Goal: Task Accomplishment & Management: Complete application form

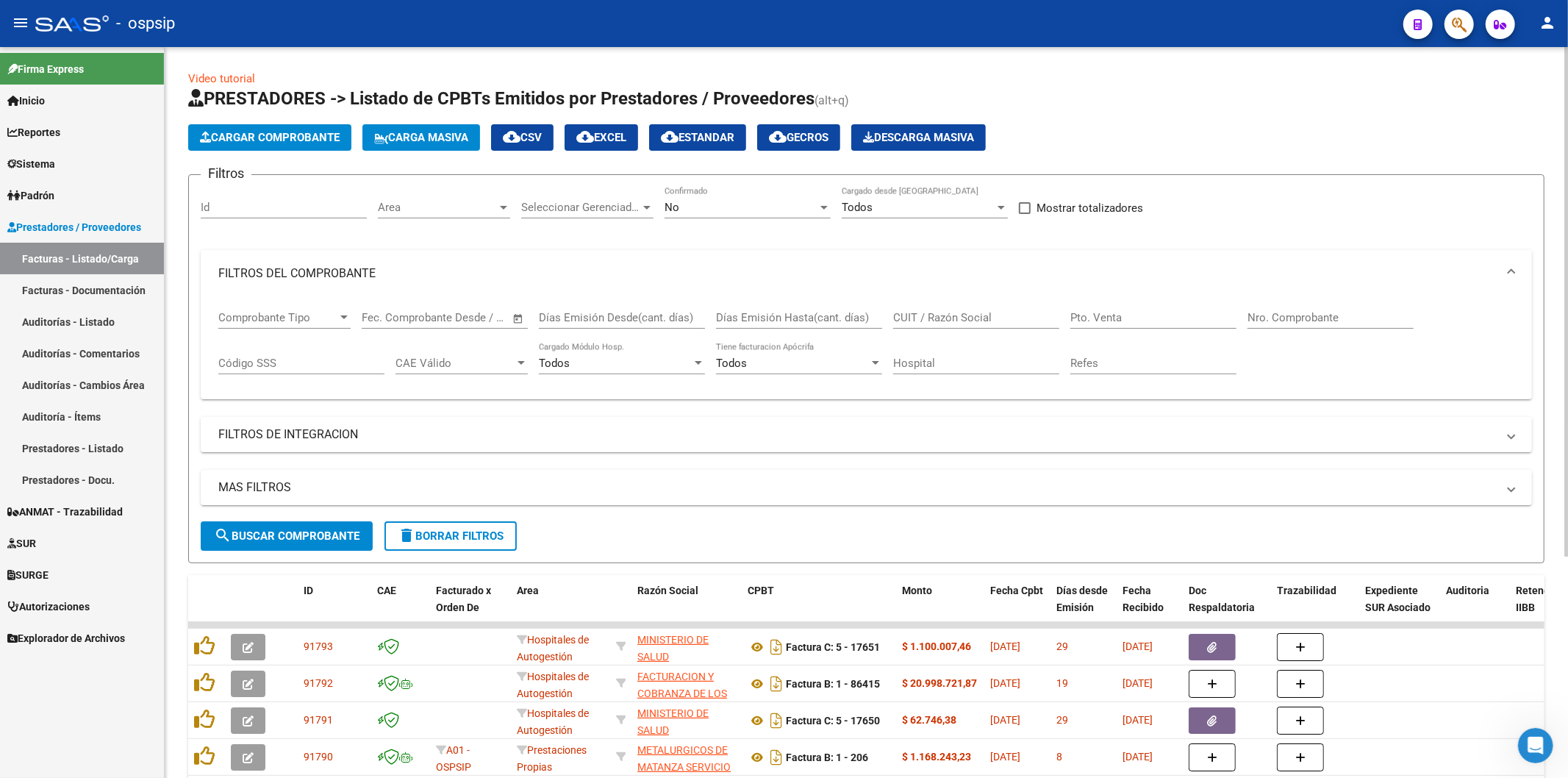
click at [296, 137] on span "Cargar Comprobante" at bounding box center [269, 138] width 140 height 13
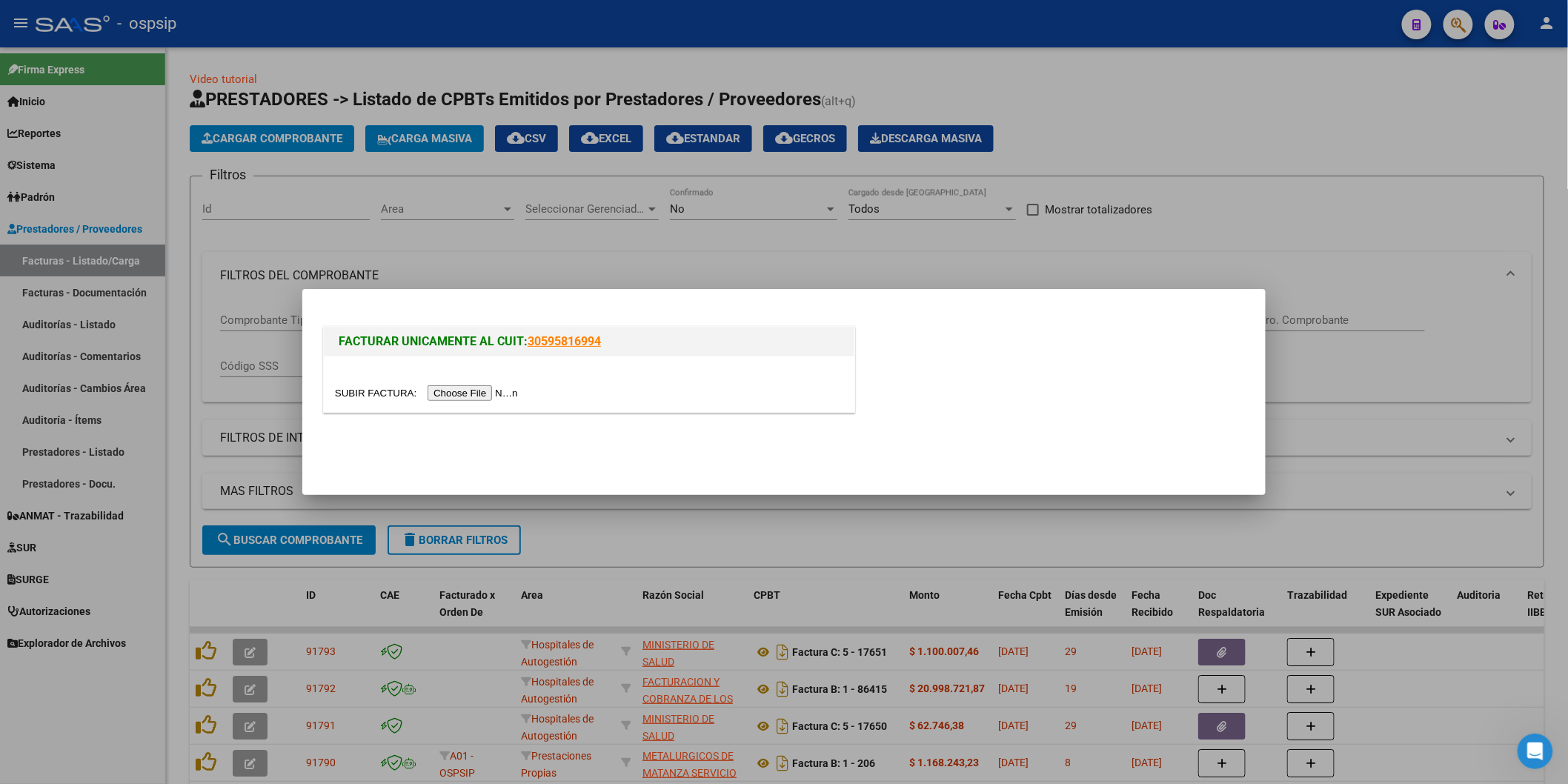
click at [464, 394] on input "file" at bounding box center [429, 393] width 188 height 15
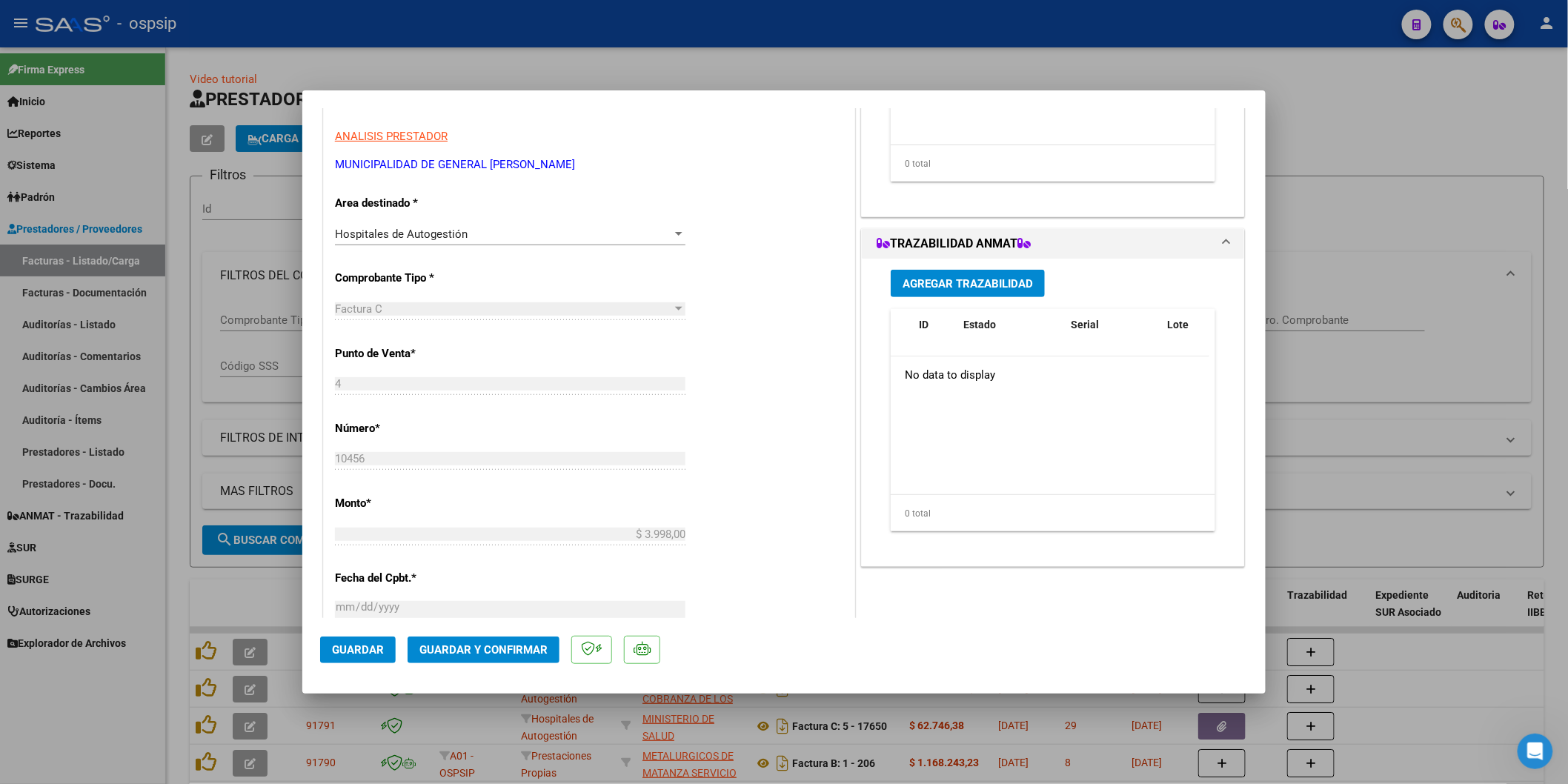
scroll to position [576, 0]
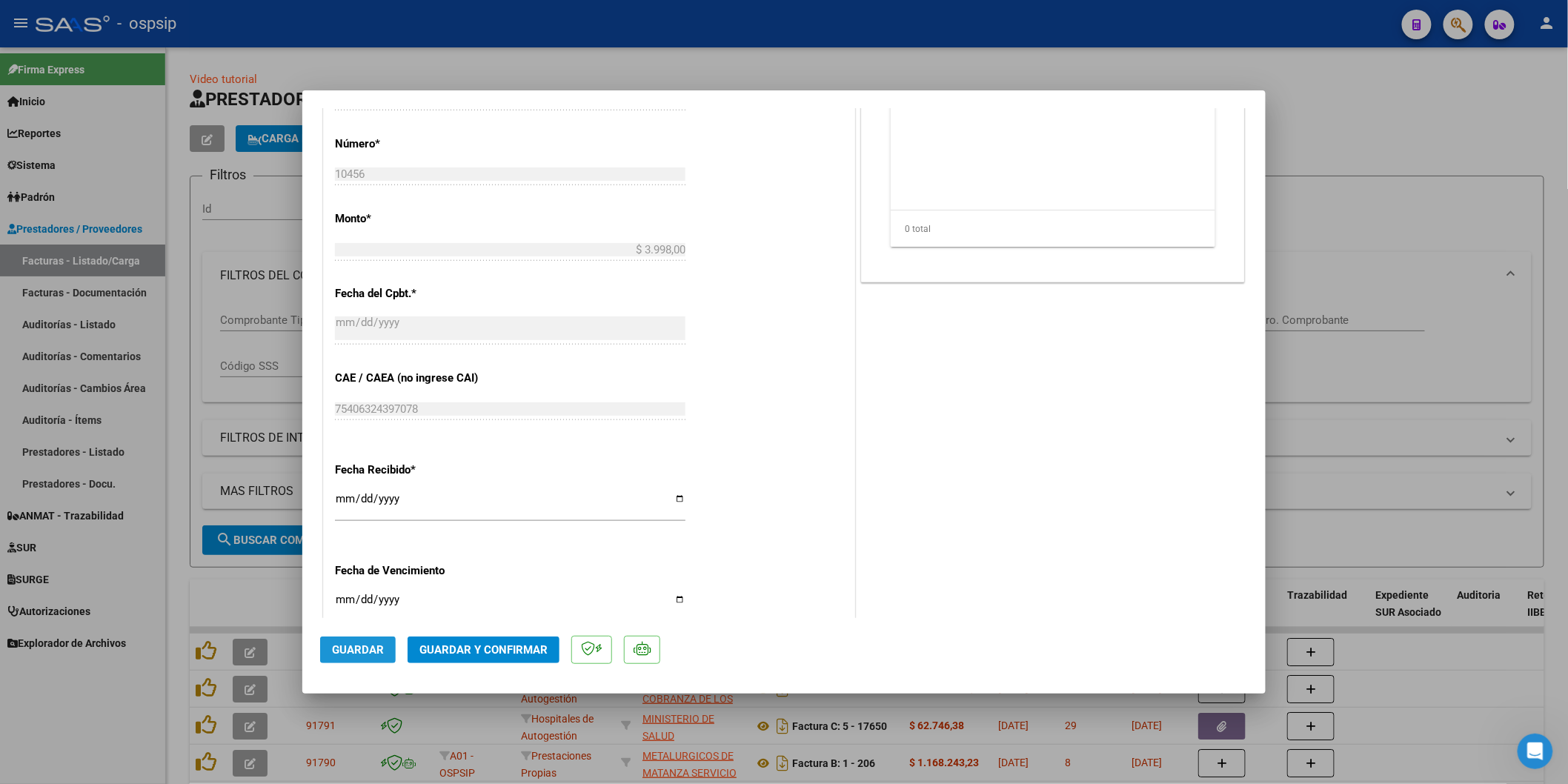
click at [350, 653] on span "Guardar" at bounding box center [358, 650] width 52 height 13
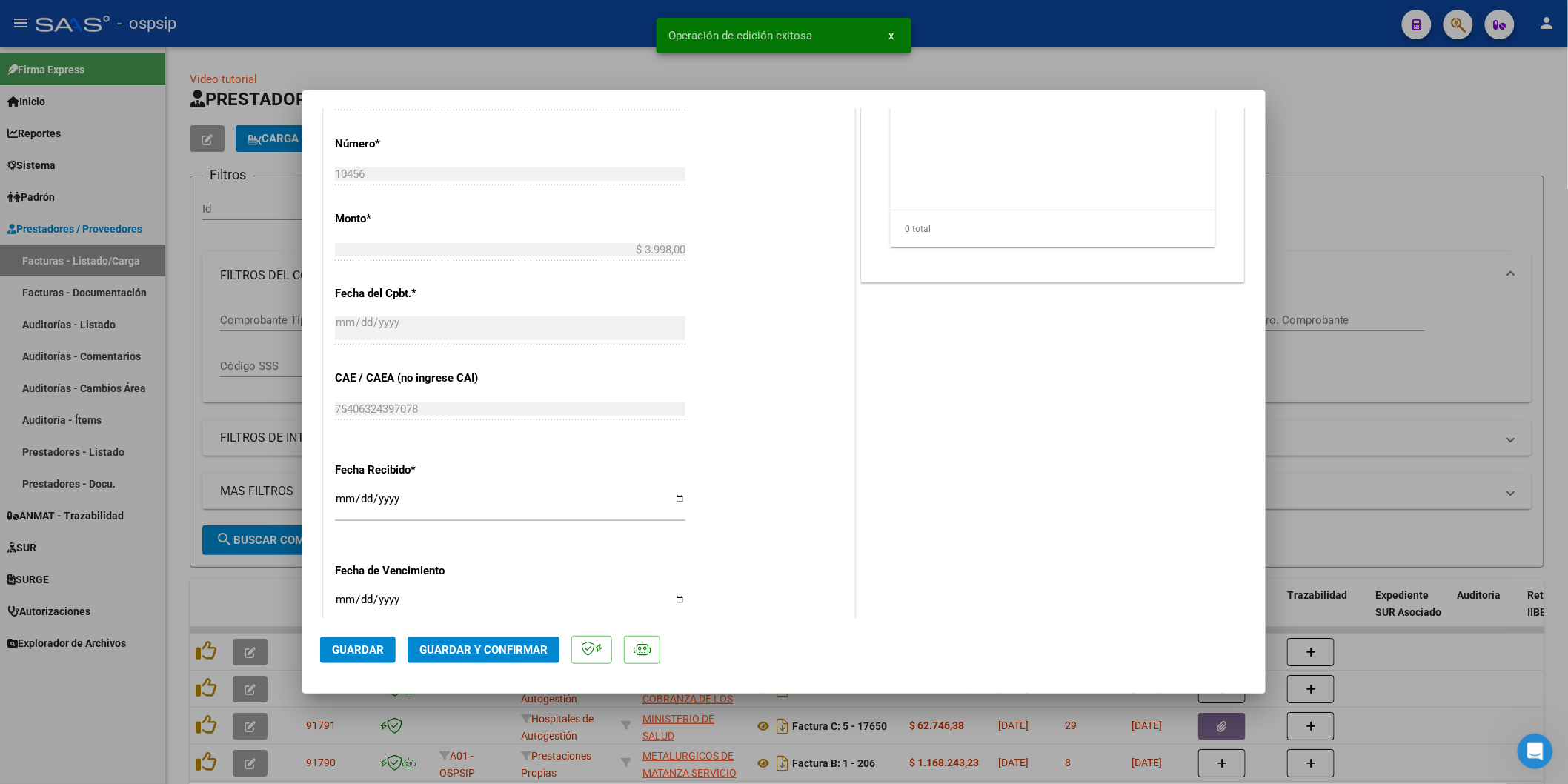
type input "$ 0,00"
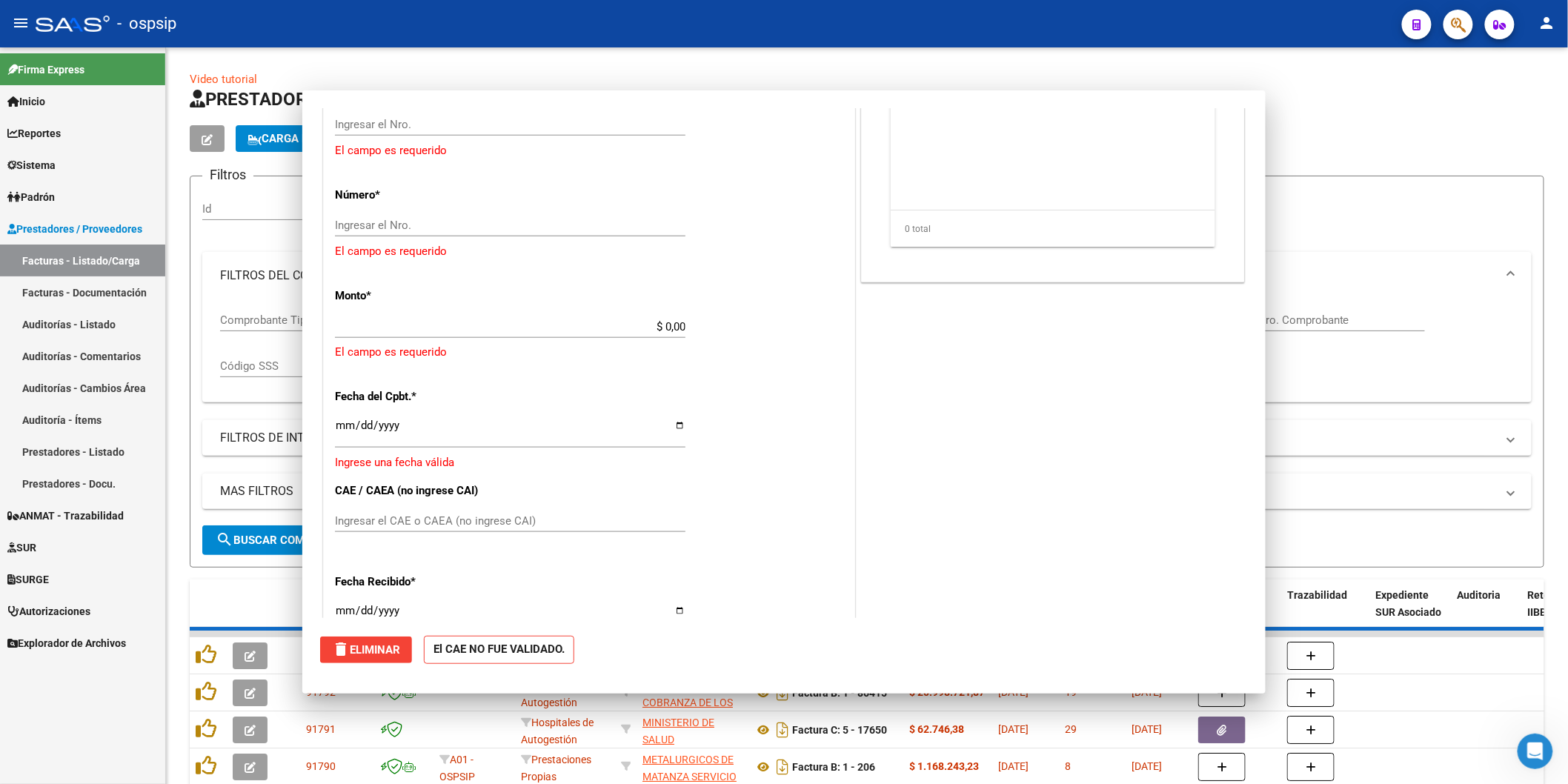
scroll to position [689, 0]
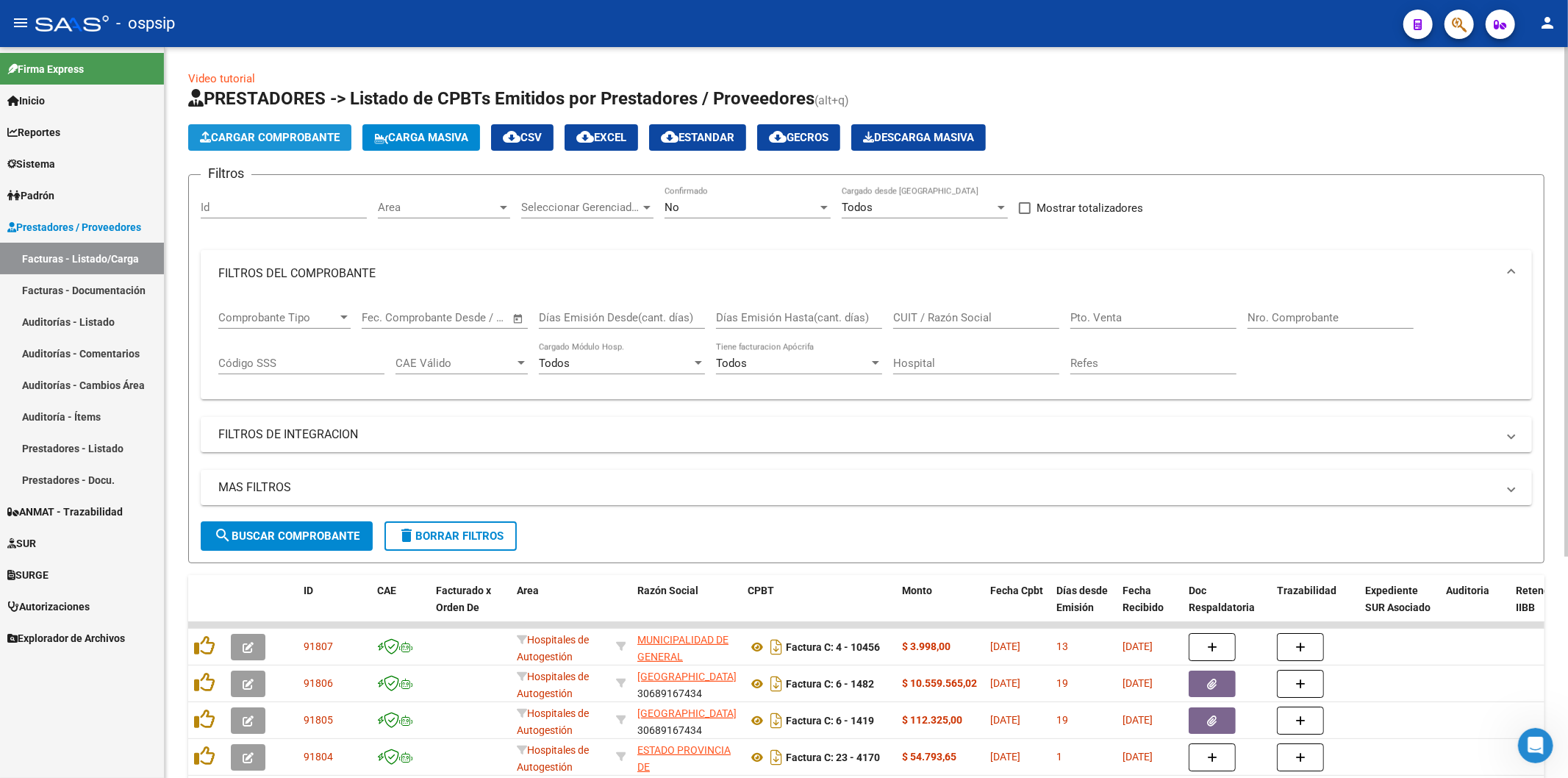
click at [277, 136] on span "Cargar Comprobante" at bounding box center [269, 138] width 140 height 13
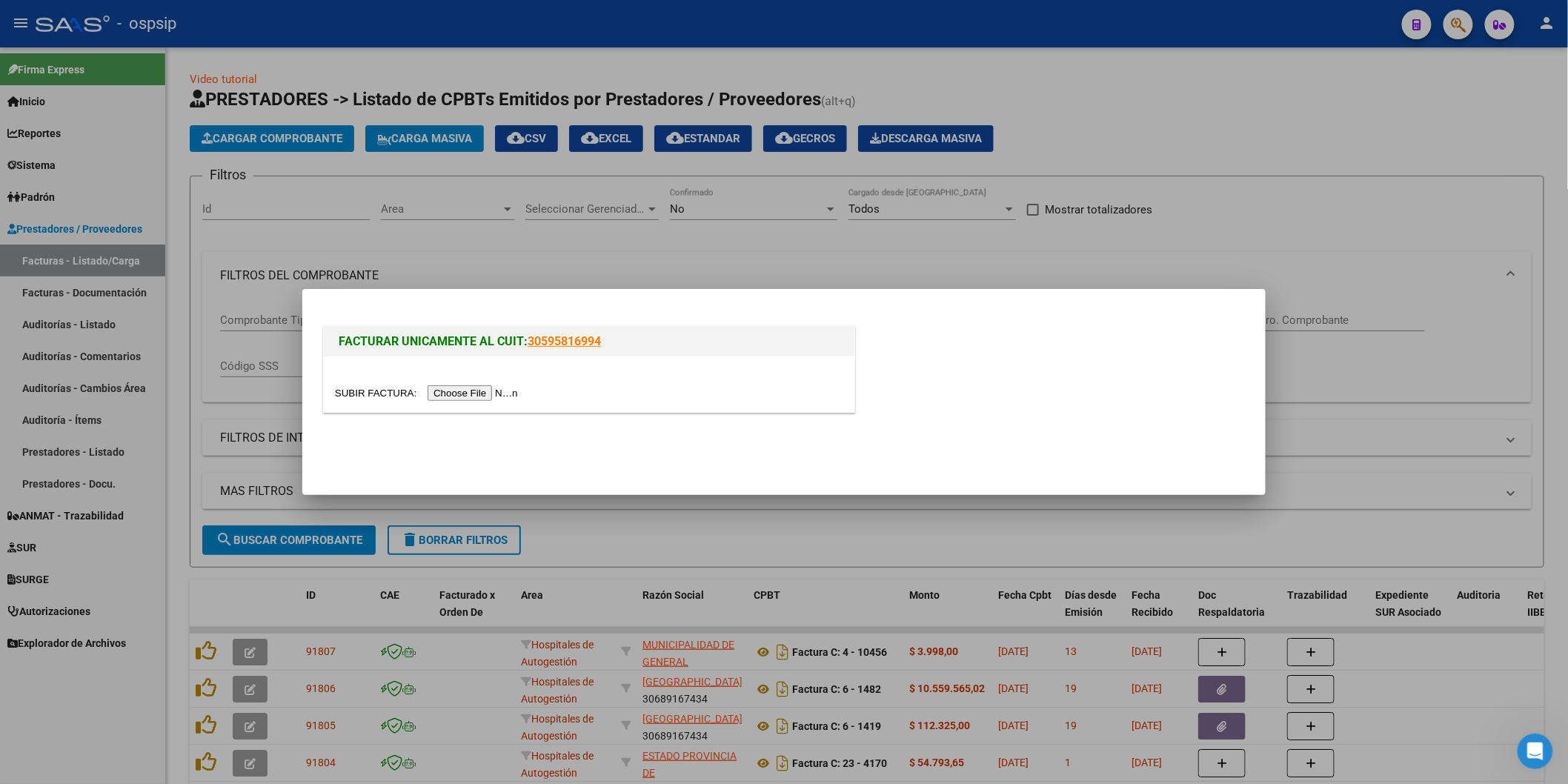
click at [509, 394] on input "file" at bounding box center [429, 393] width 188 height 15
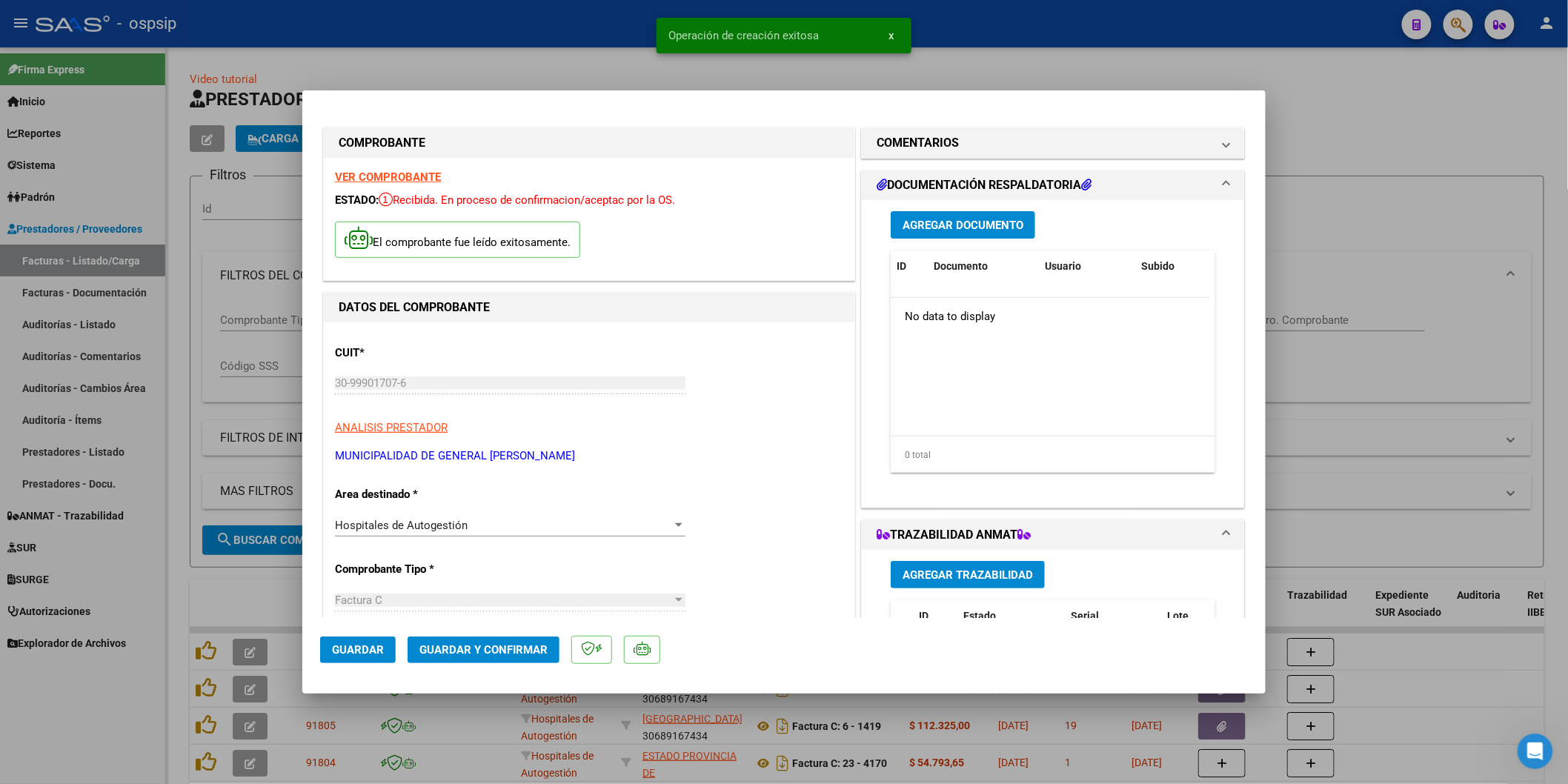
scroll to position [411, 0]
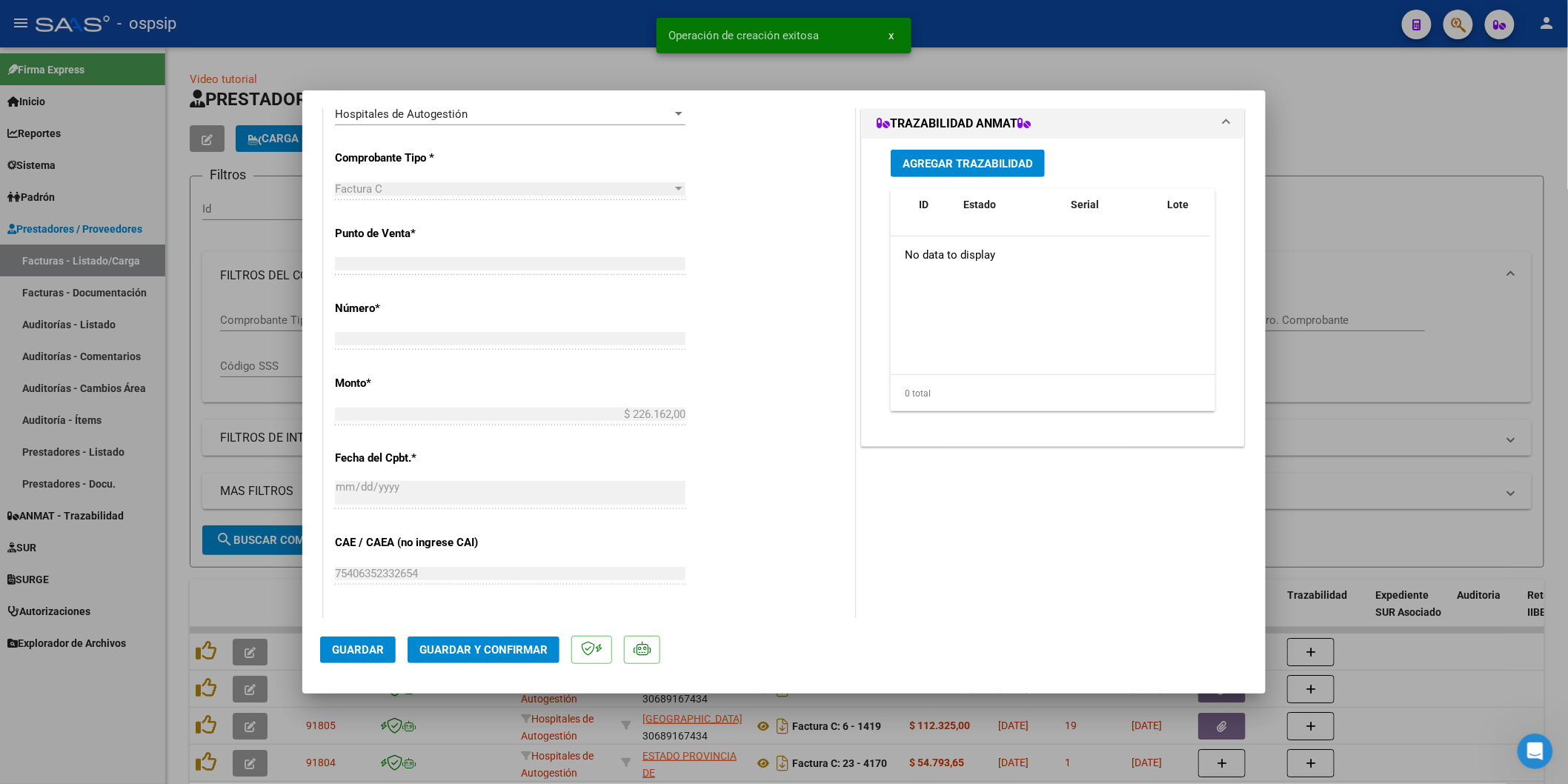
type input "$ 0,00"
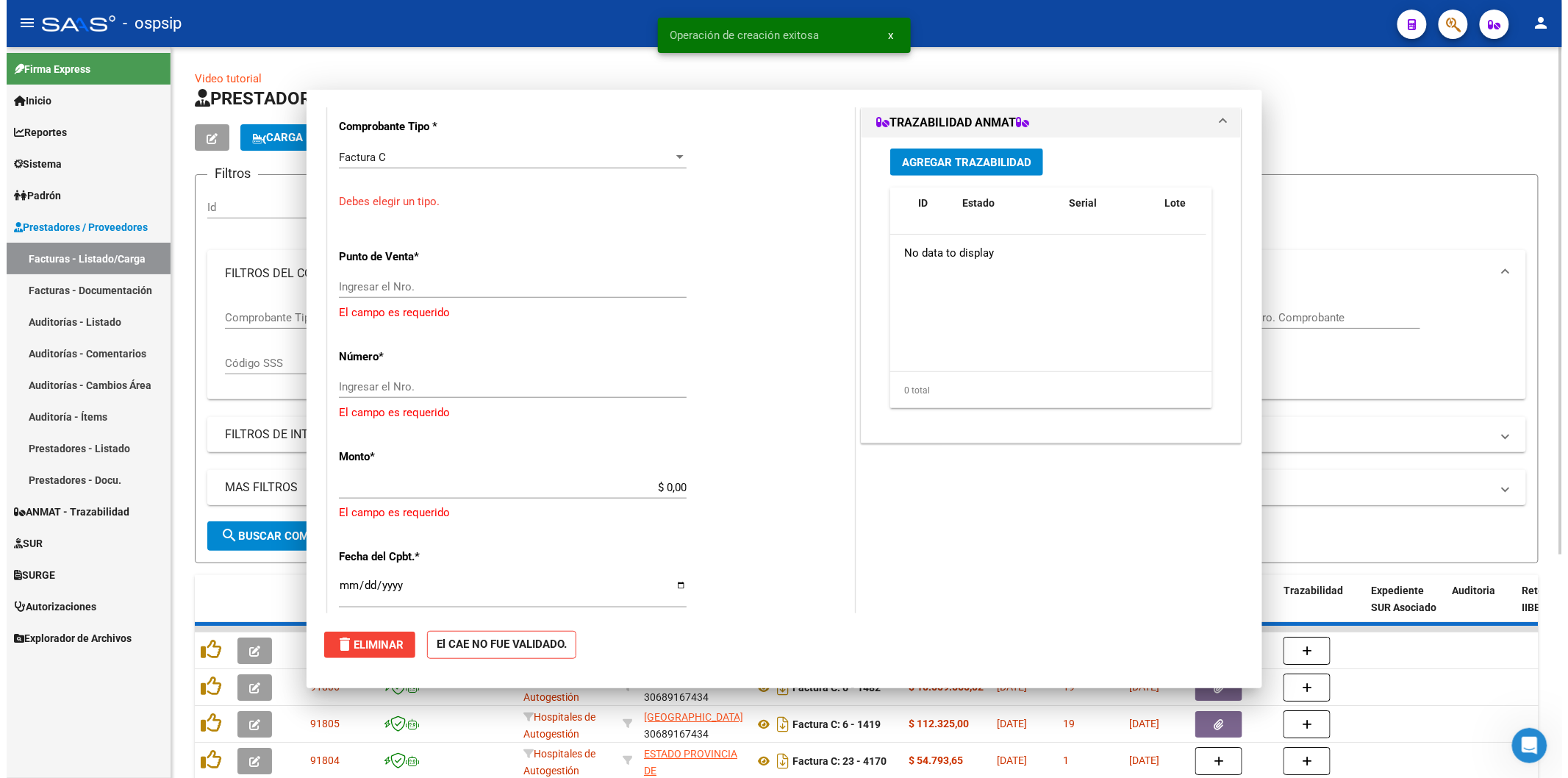
scroll to position [0, 0]
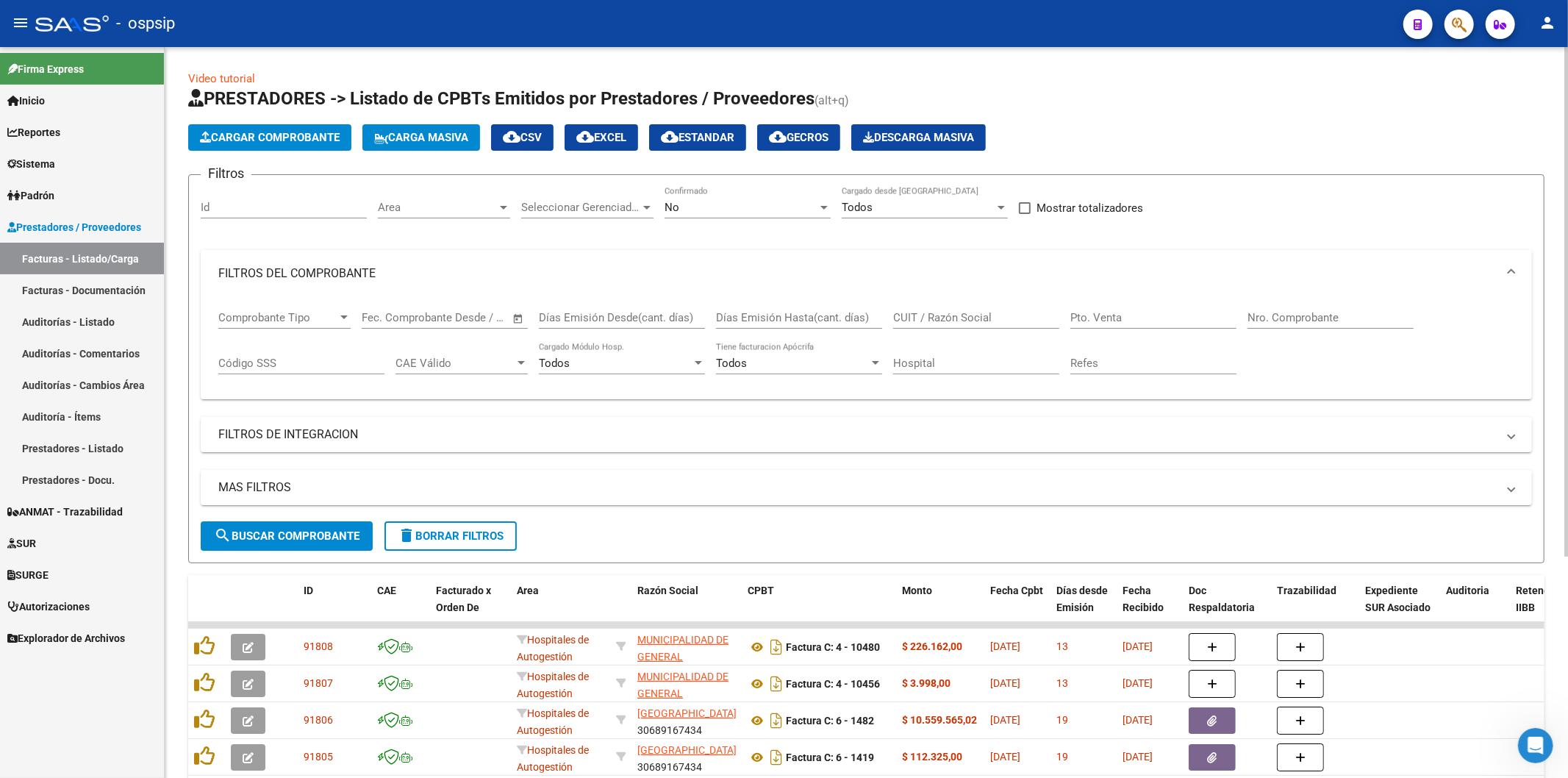
click at [436, 540] on span "delete Borrar Filtros" at bounding box center [450, 536] width 106 height 13
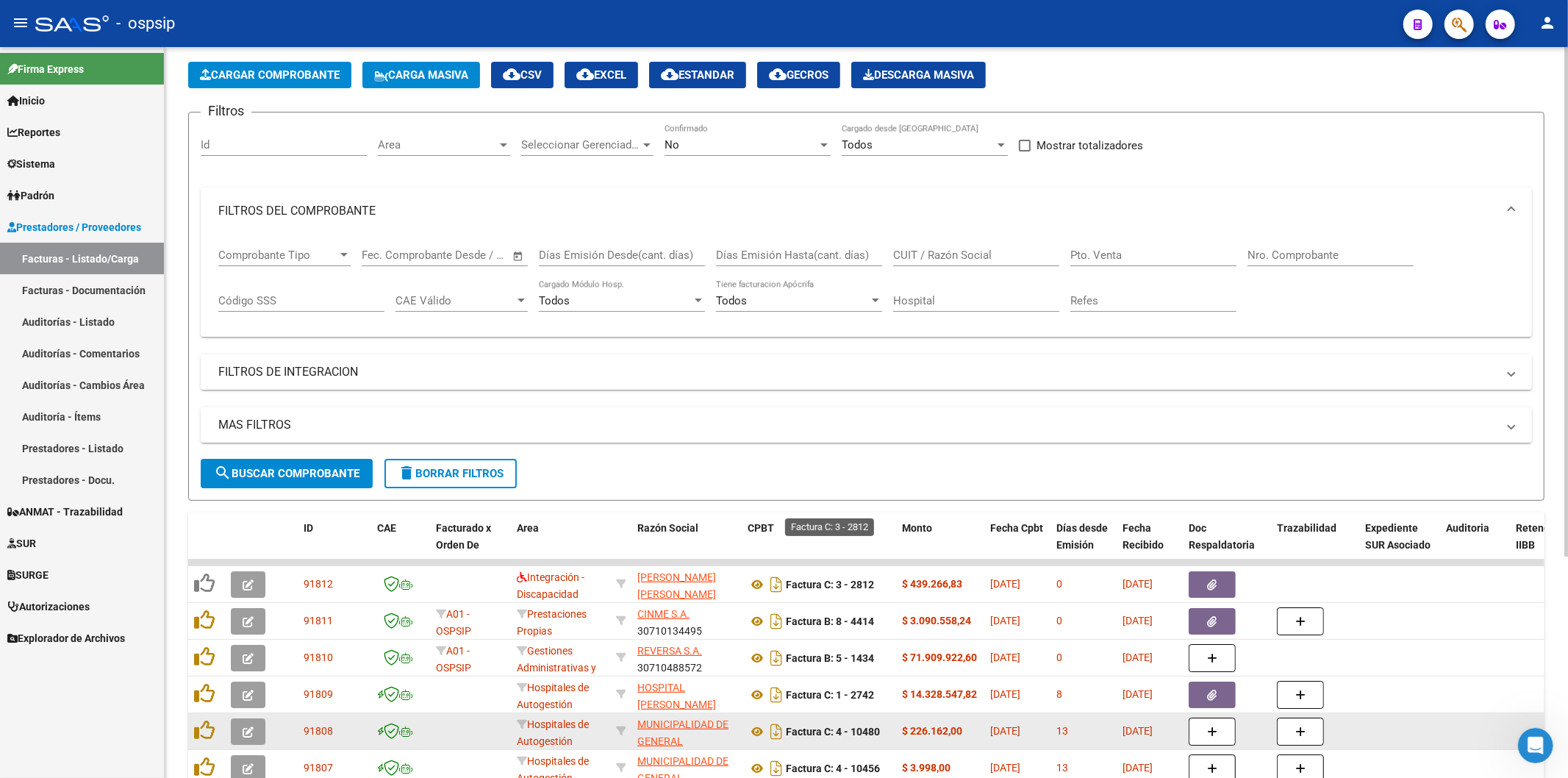
scroll to position [244, 0]
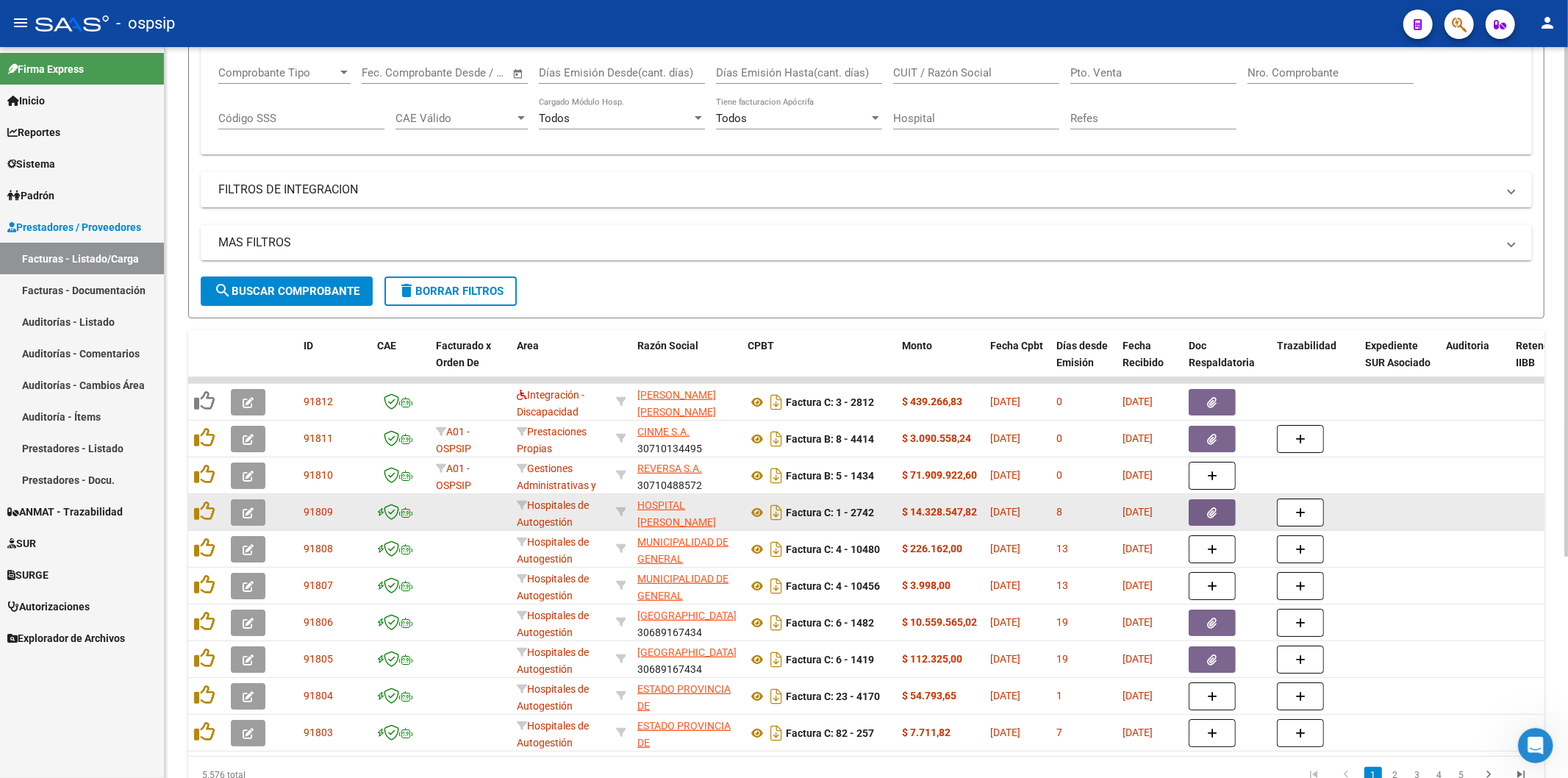
click at [245, 515] on icon "button" at bounding box center [248, 513] width 11 height 11
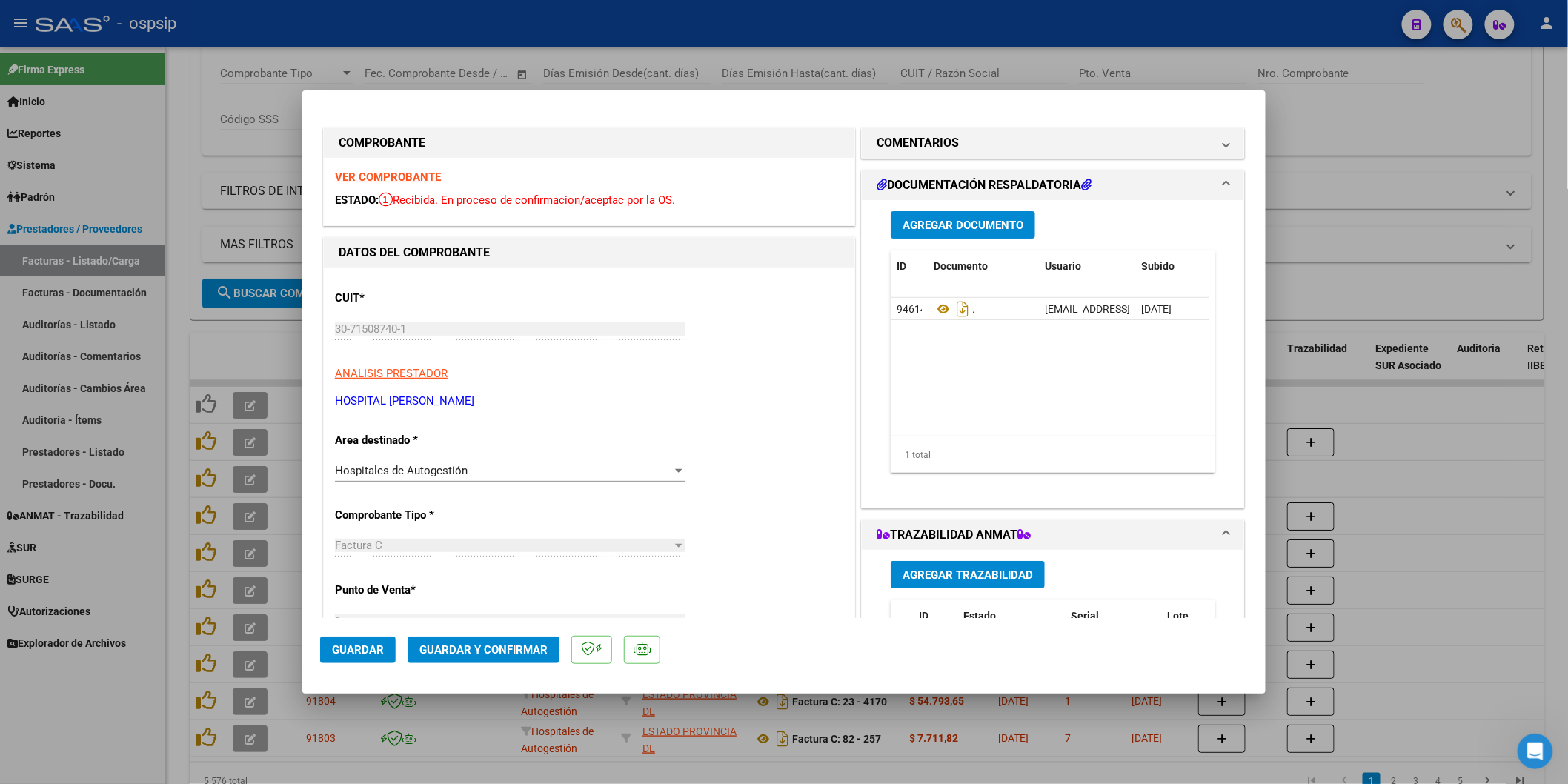
click at [997, 224] on span "Agregar Documento" at bounding box center [963, 225] width 121 height 13
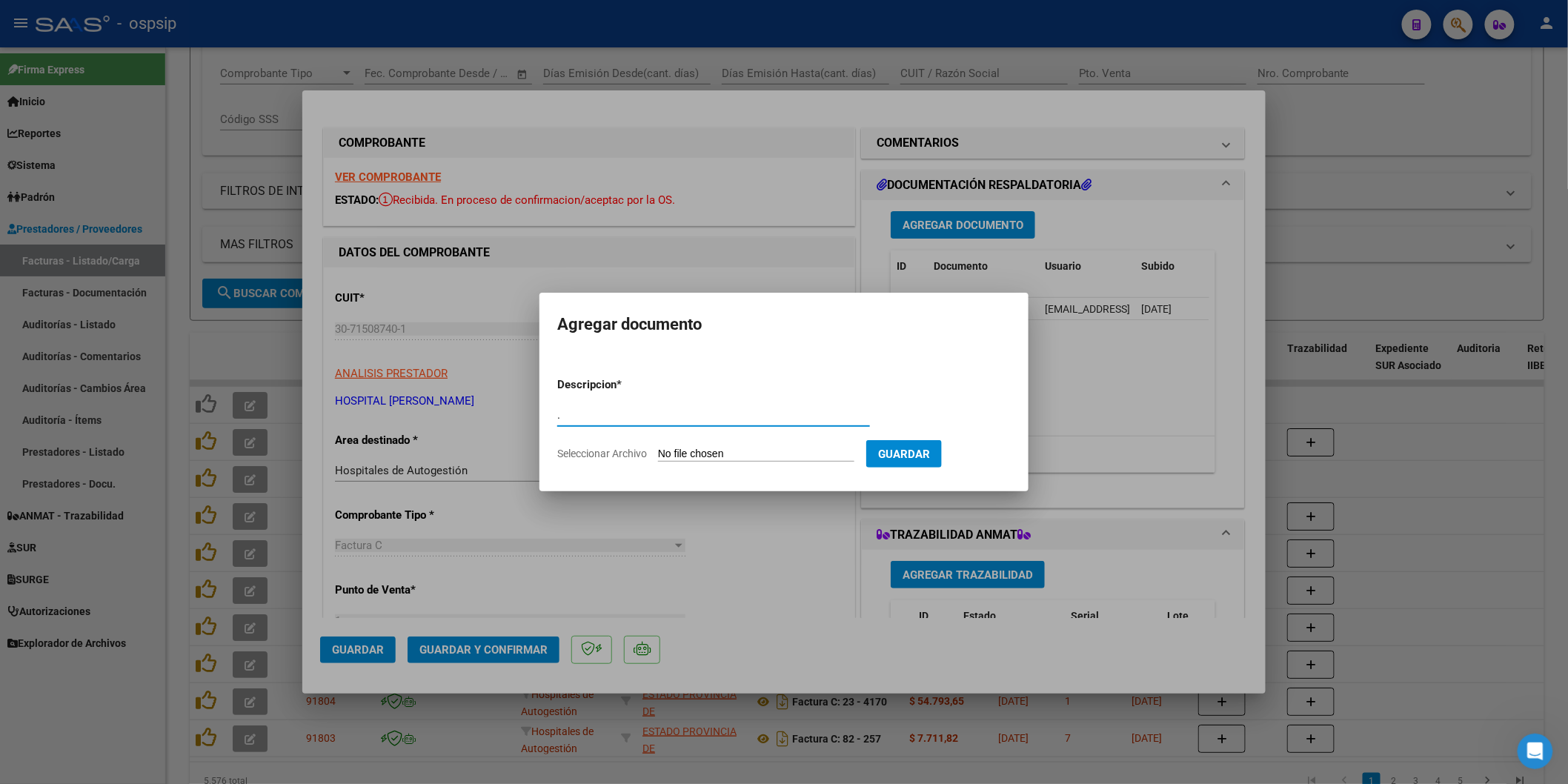
type input "."
click at [782, 450] on input "Seleccionar Archivo" at bounding box center [756, 454] width 197 height 14
type input "C:\fakepath\OSPSIP-SEGURIDAD-20251015T155140Z-1-001.zip"
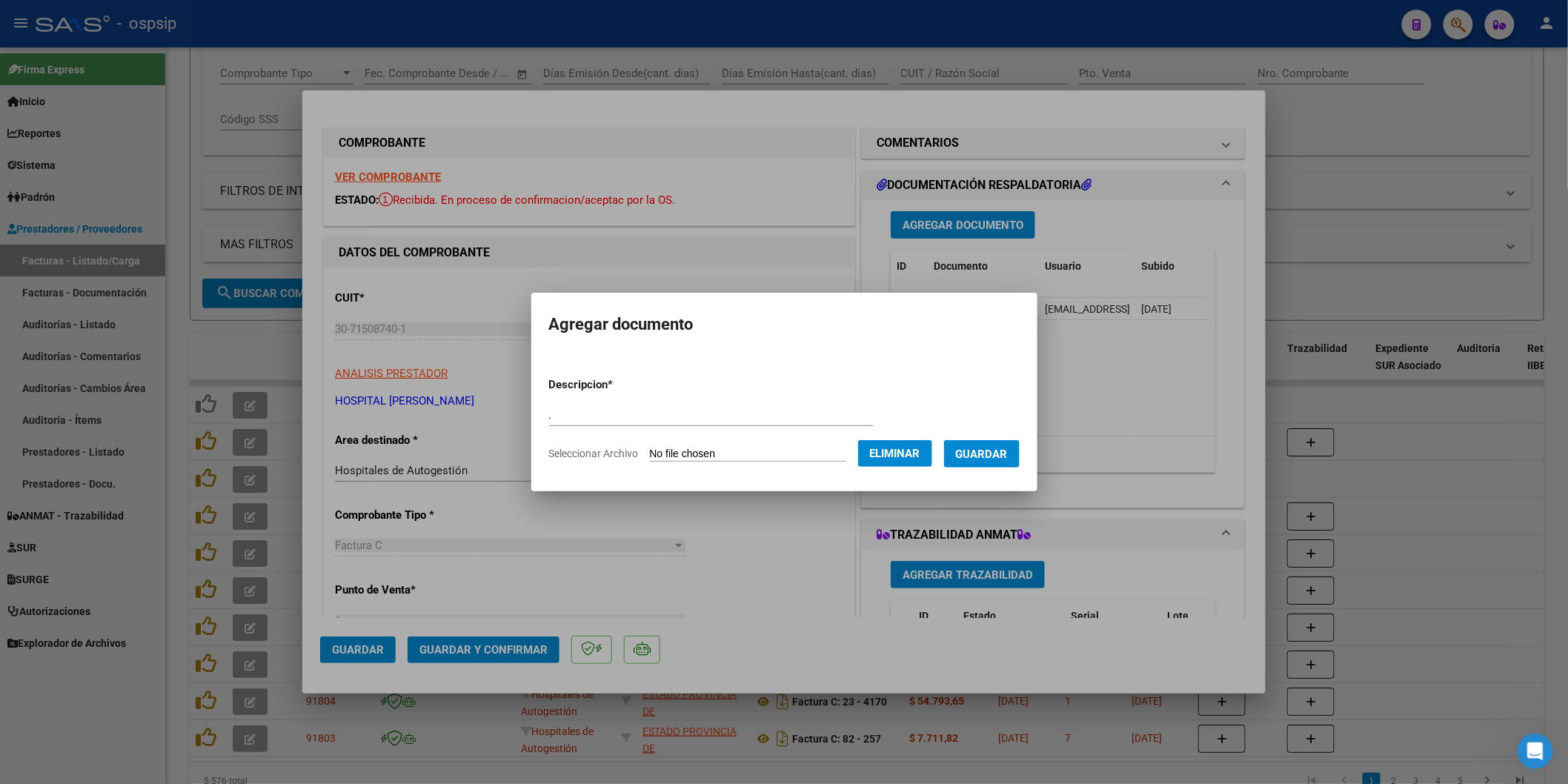
click at [982, 467] on button "Guardar" at bounding box center [982, 453] width 76 height 28
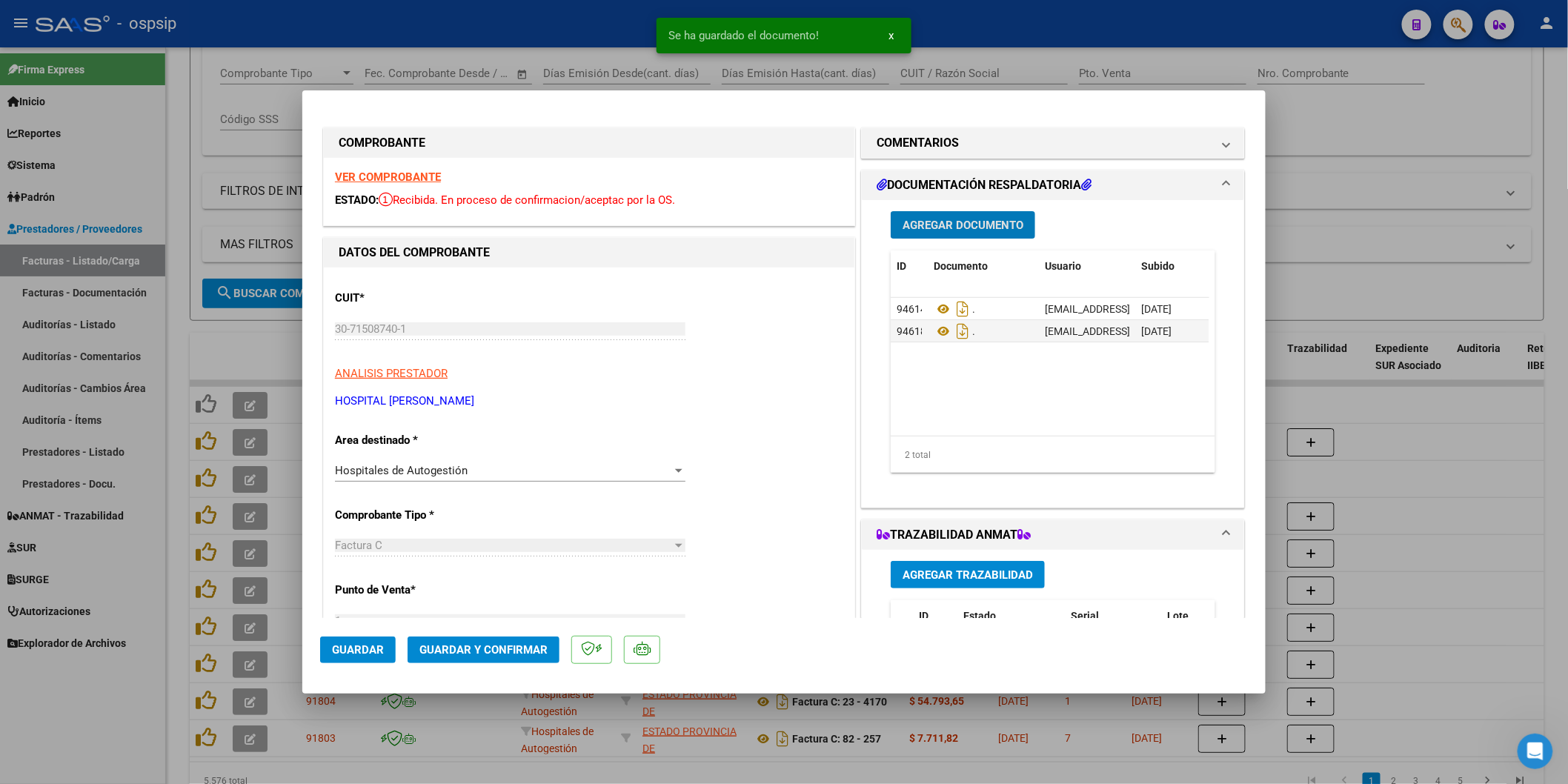
click at [351, 644] on span "Guardar" at bounding box center [358, 650] width 52 height 13
type input "$ 0,00"
